Goal: Task Accomplishment & Management: Complete application form

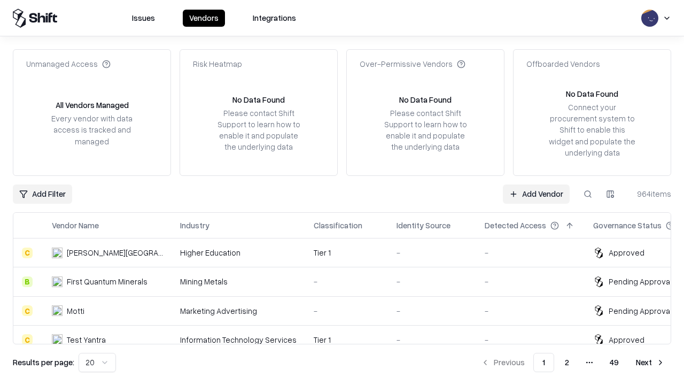
click at [536, 193] on link "Add Vendor" at bounding box center [536, 193] width 67 height 19
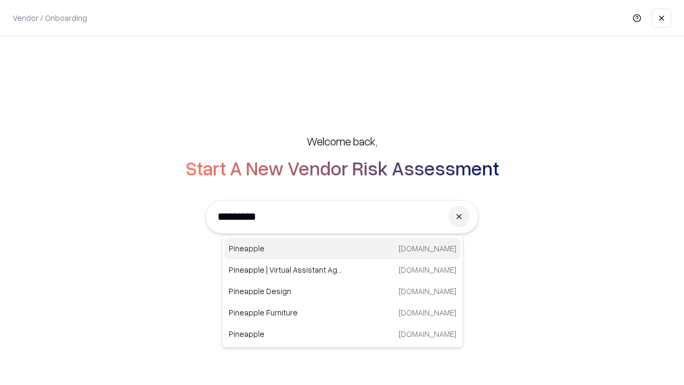
click at [342, 248] on div "Pineapple [DOMAIN_NAME]" at bounding box center [342, 248] width 236 height 21
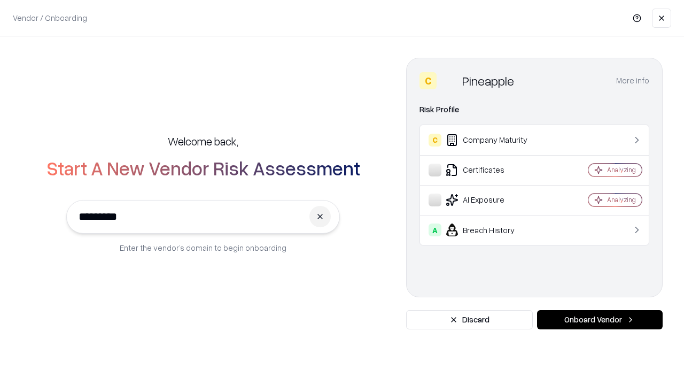
type input "*********"
click at [599, 319] on button "Onboard Vendor" at bounding box center [600, 319] width 126 height 19
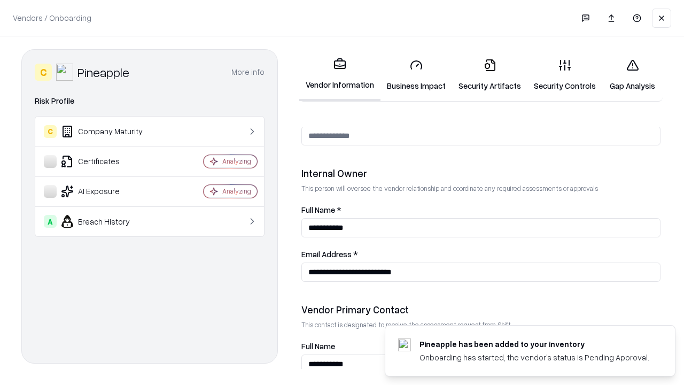
scroll to position [553, 0]
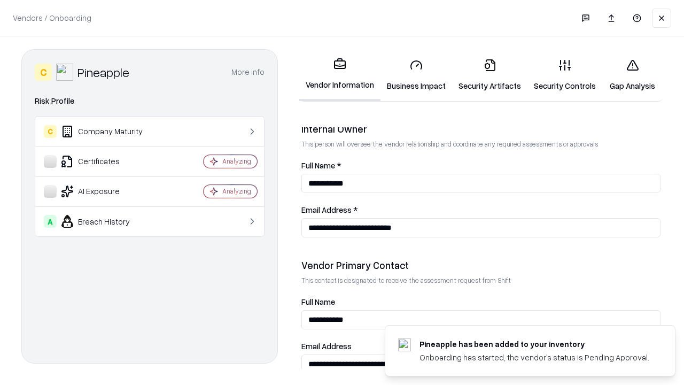
click at [416, 75] on link "Business Impact" at bounding box center [416, 75] width 72 height 50
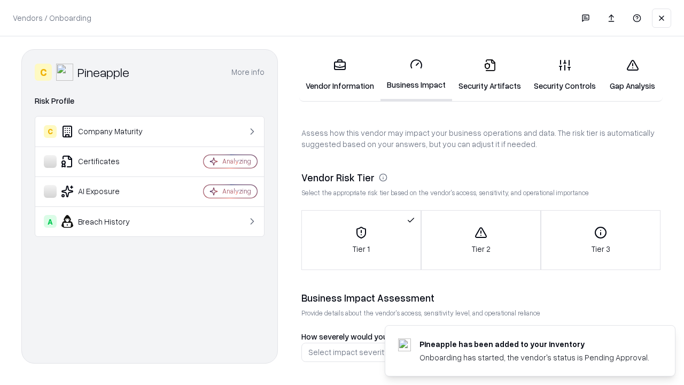
click at [632, 75] on link "Gap Analysis" at bounding box center [632, 75] width 60 height 50
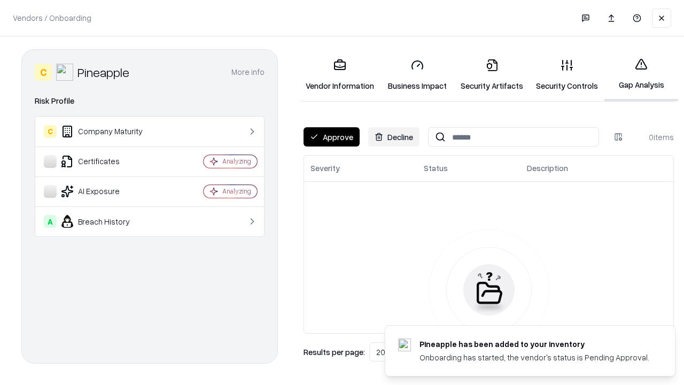
click at [331, 137] on button "Approve" at bounding box center [331, 136] width 56 height 19
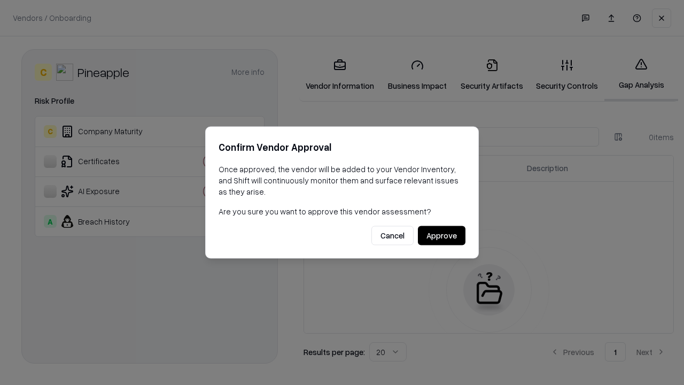
click at [441, 235] on button "Approve" at bounding box center [442, 235] width 48 height 19
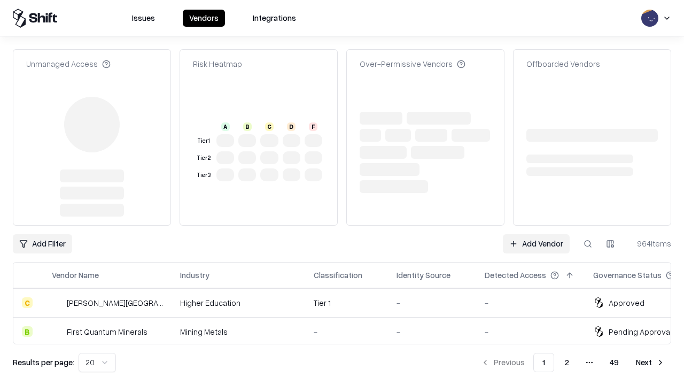
click at [536, 234] on link "Add Vendor" at bounding box center [536, 243] width 67 height 19
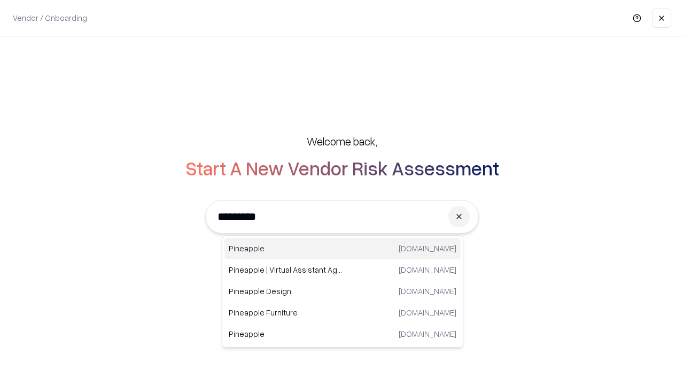
click at [342, 248] on div "Pineapple [DOMAIN_NAME]" at bounding box center [342, 248] width 236 height 21
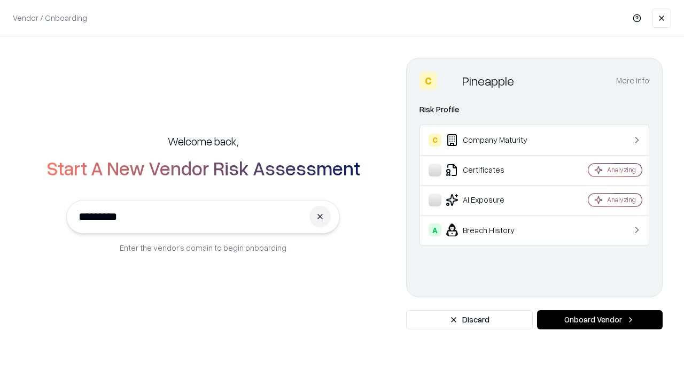
type input "*********"
click at [599, 319] on button "Onboard Vendor" at bounding box center [600, 319] width 126 height 19
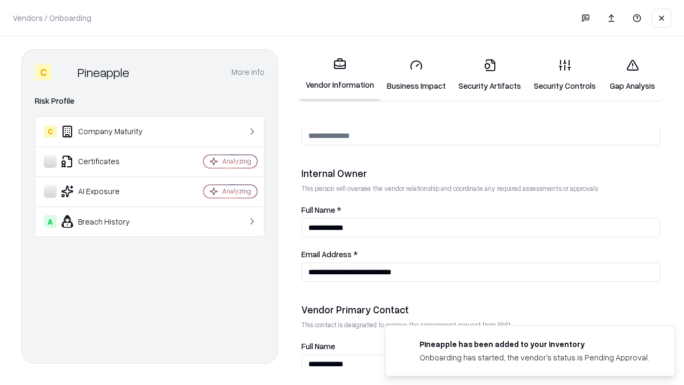
scroll to position [553, 0]
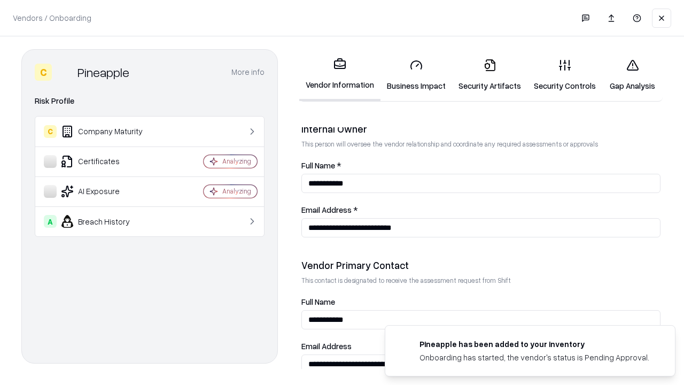
click at [632, 75] on link "Gap Analysis" at bounding box center [632, 75] width 60 height 50
